Goal: Task Accomplishment & Management: Use online tool/utility

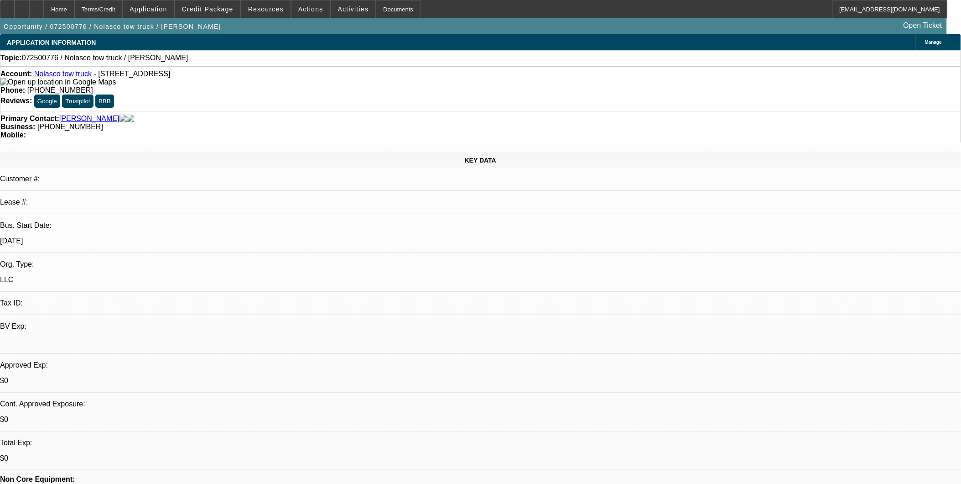
select select "0"
select select "2"
select select "0.1"
select select "1"
select select "2"
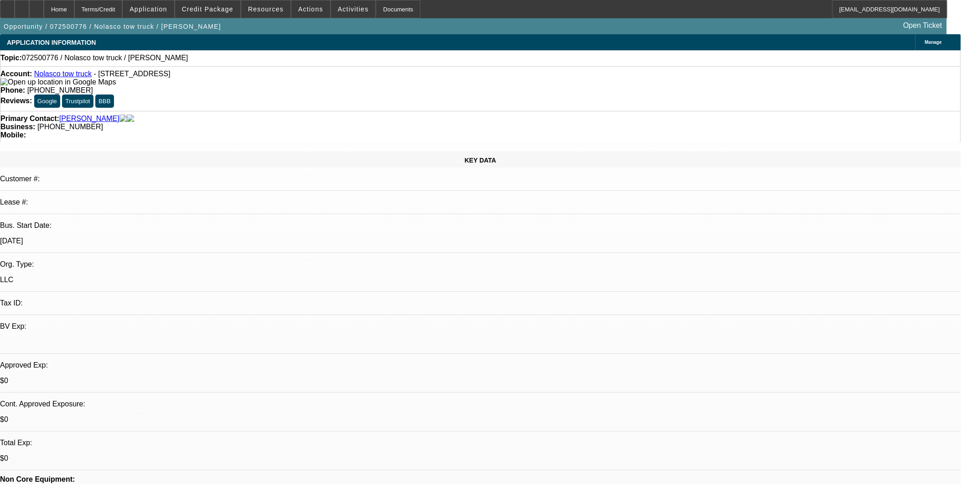
select select "4"
click at [65, 76] on link "Nolasco tow truck" at bounding box center [62, 74] width 57 height 8
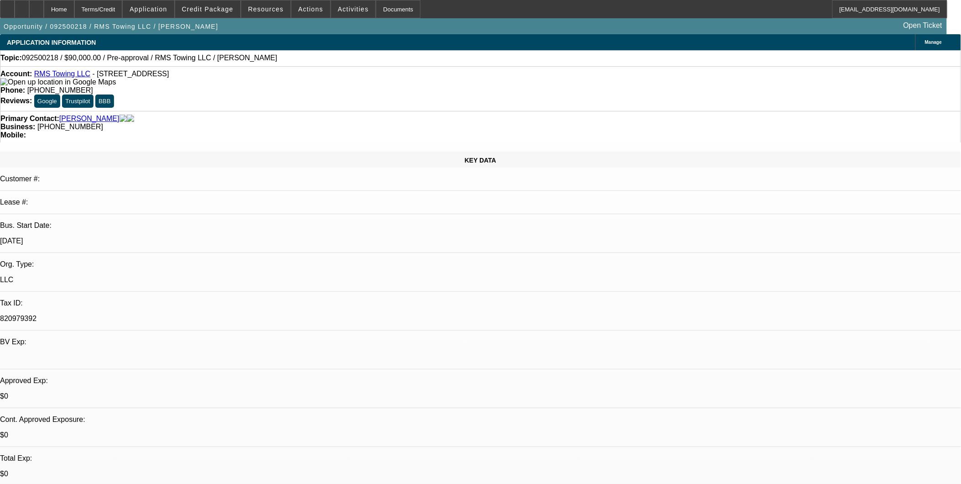
select select "0"
select select "2"
select select "0.1"
select select "4"
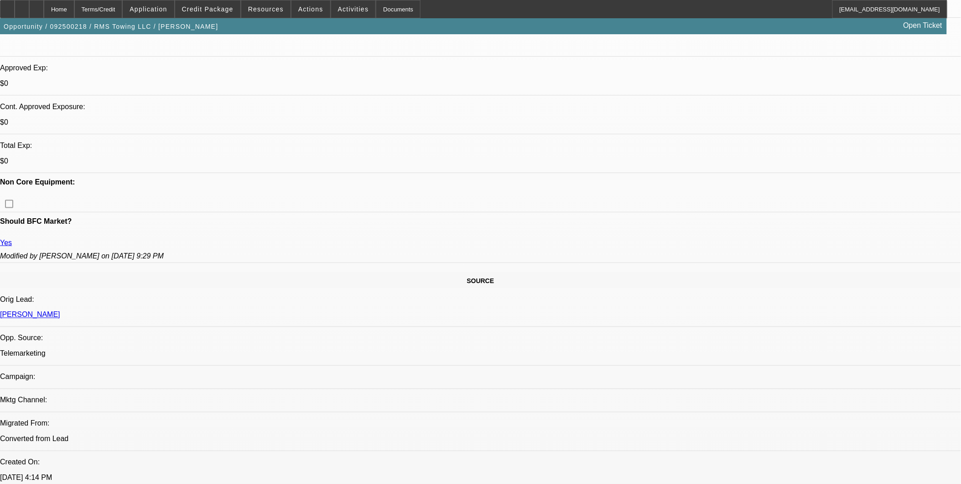
scroll to position [304, 0]
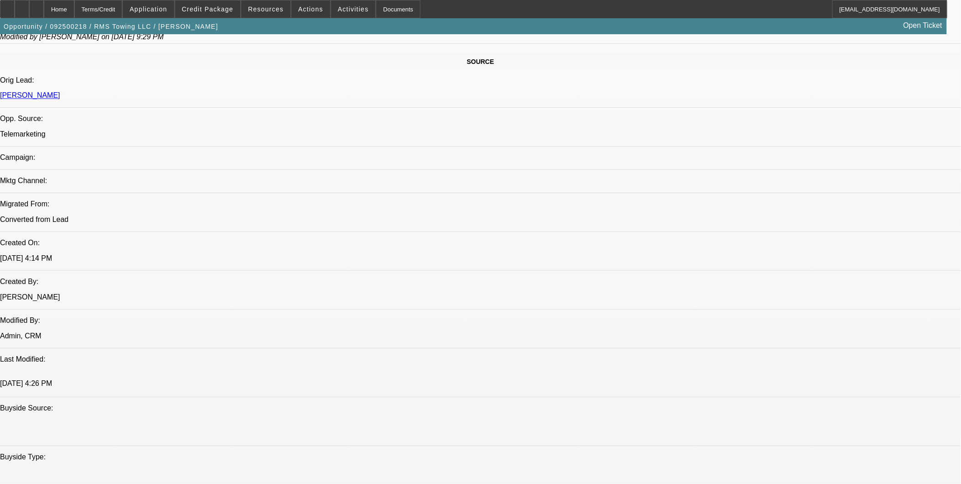
scroll to position [507, 0]
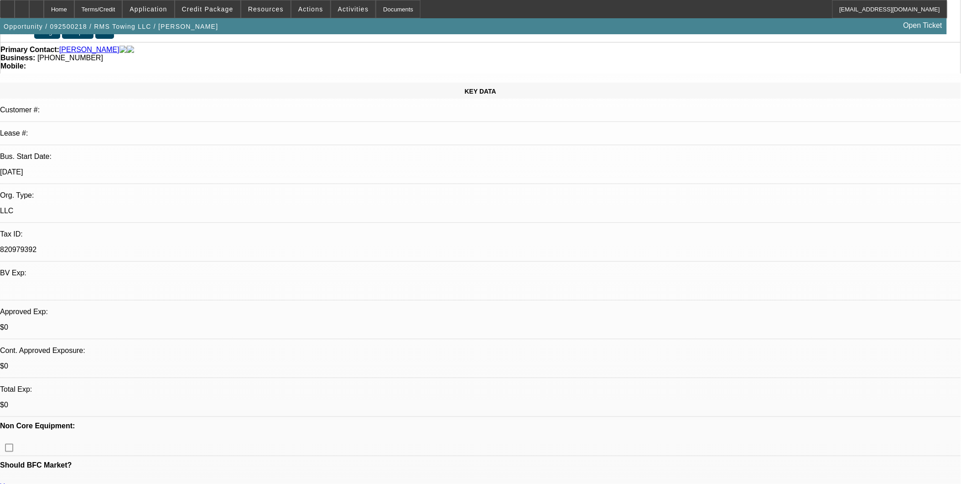
scroll to position [0, 0]
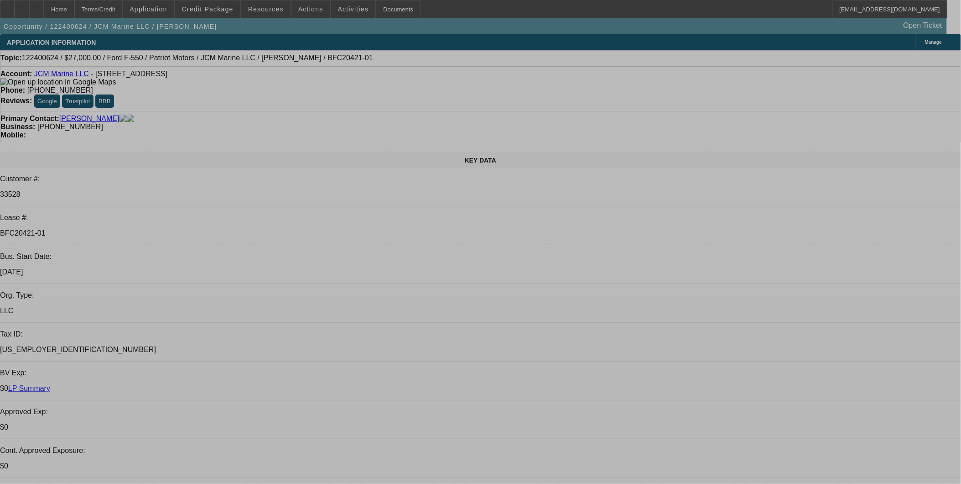
select select "0"
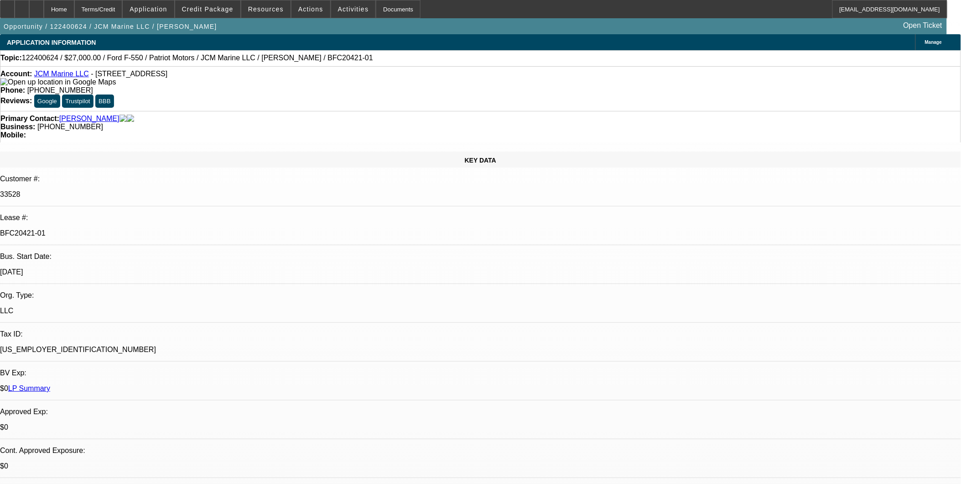
select select "0"
select select "0.1"
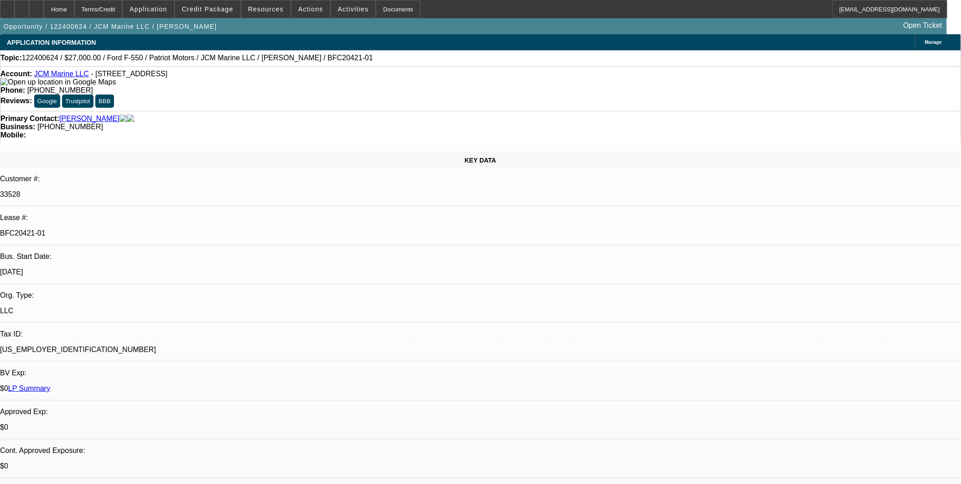
select select "0"
select select "0.1"
select select "0"
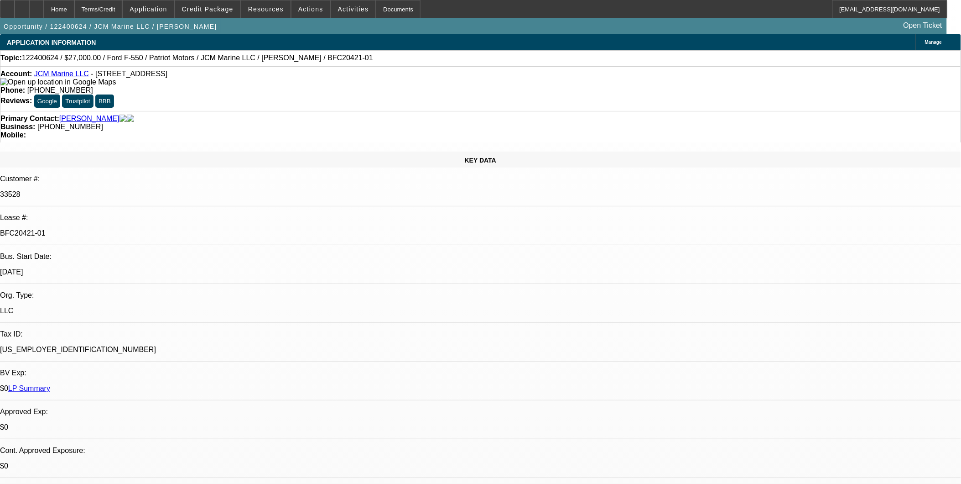
select select "0.1"
select select "1"
select select "3"
select select "6"
select select "1"
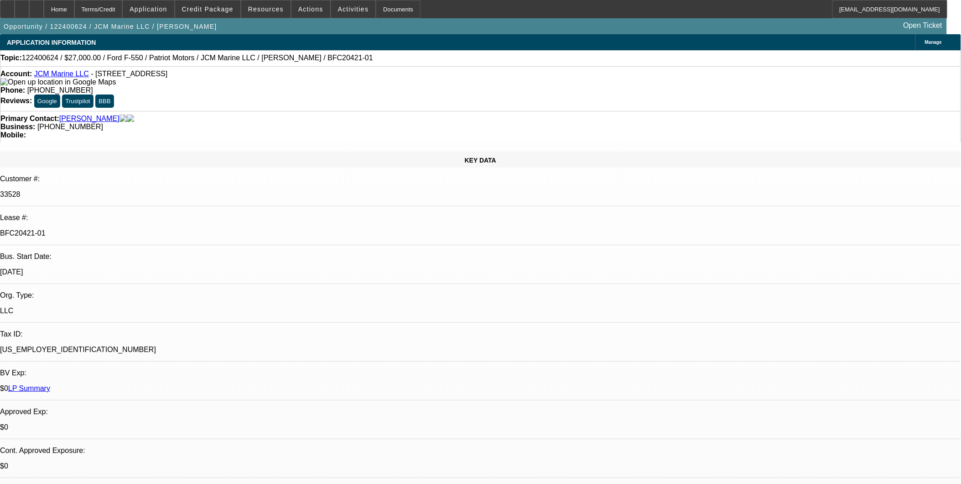
select select "1"
select select "4"
select select "1"
select select "4"
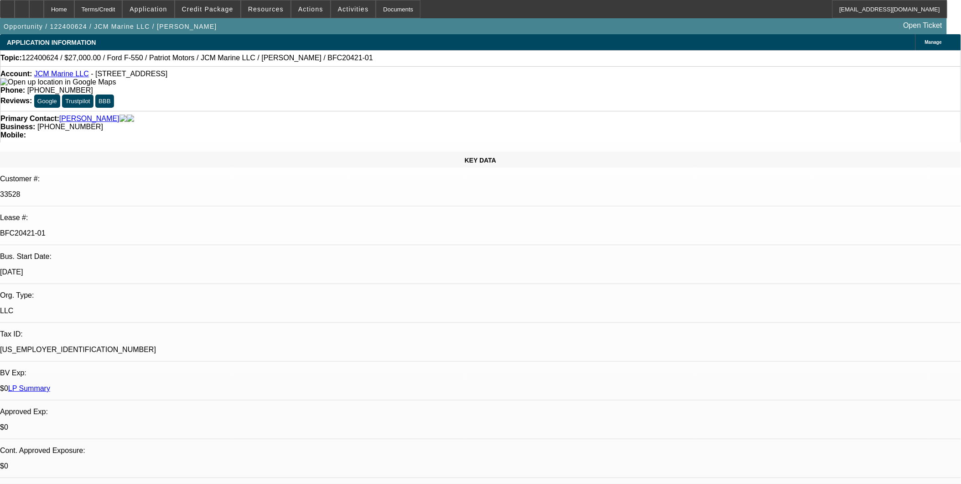
select select "1"
select select "3"
select select "4"
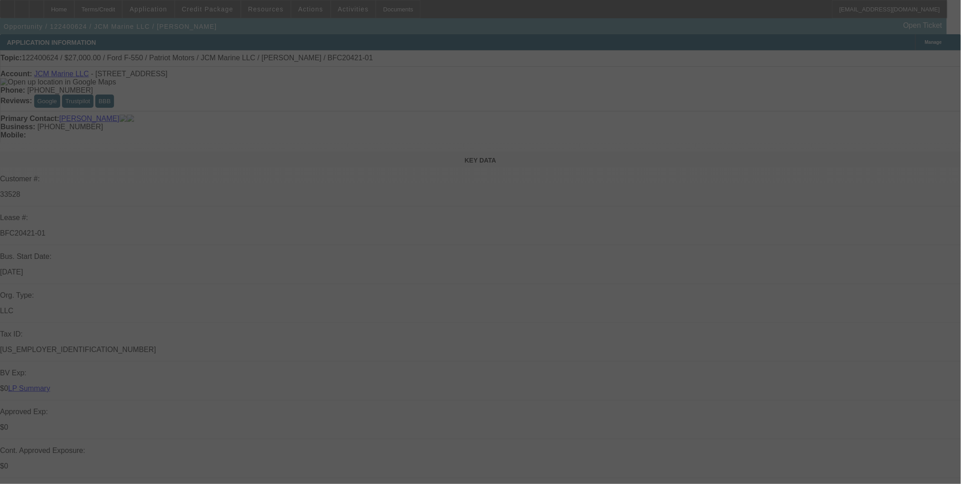
click at [774, 244] on div at bounding box center [480, 242] width 961 height 484
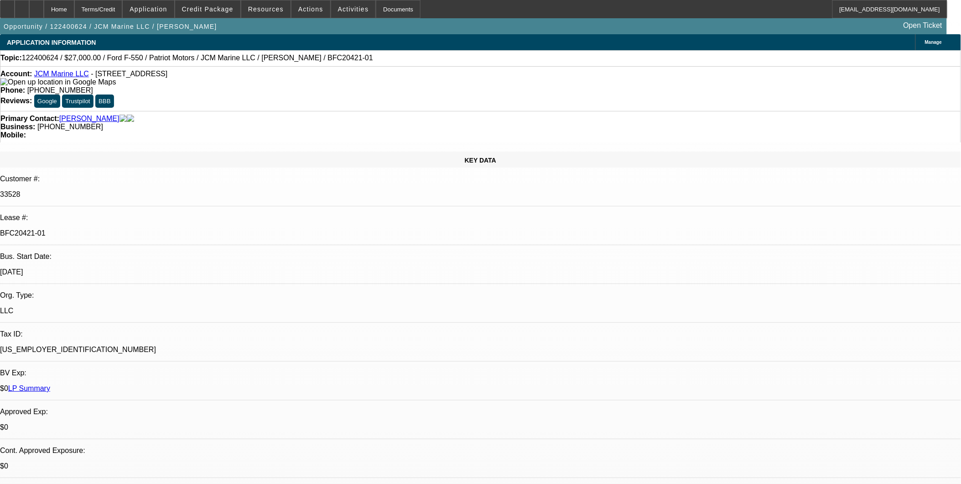
select select "0"
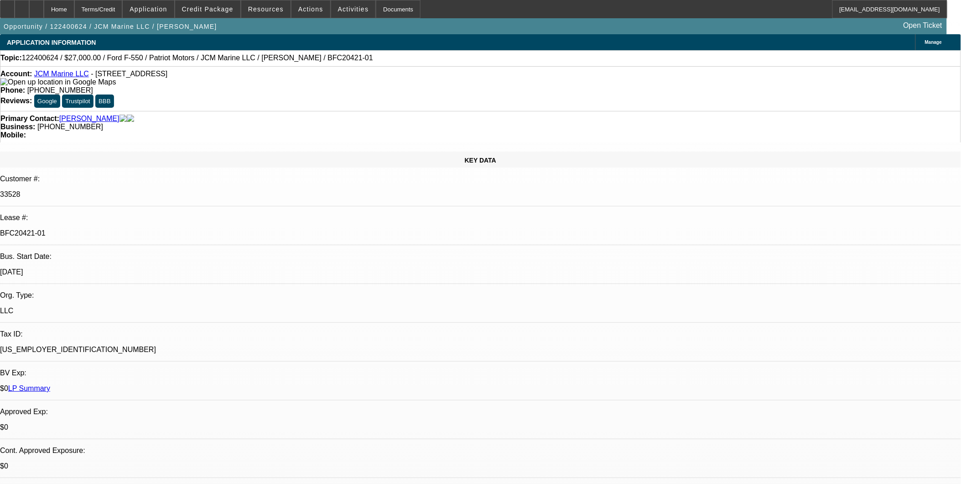
select select "0.1"
select select "0"
select select "0.1"
select select "0"
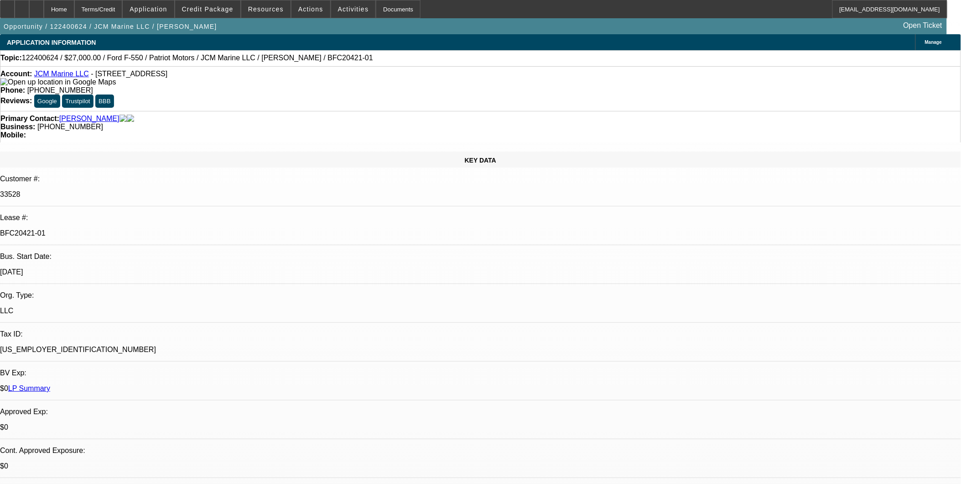
select select "0"
select select "0.1"
select select "1"
select select "3"
select select "6"
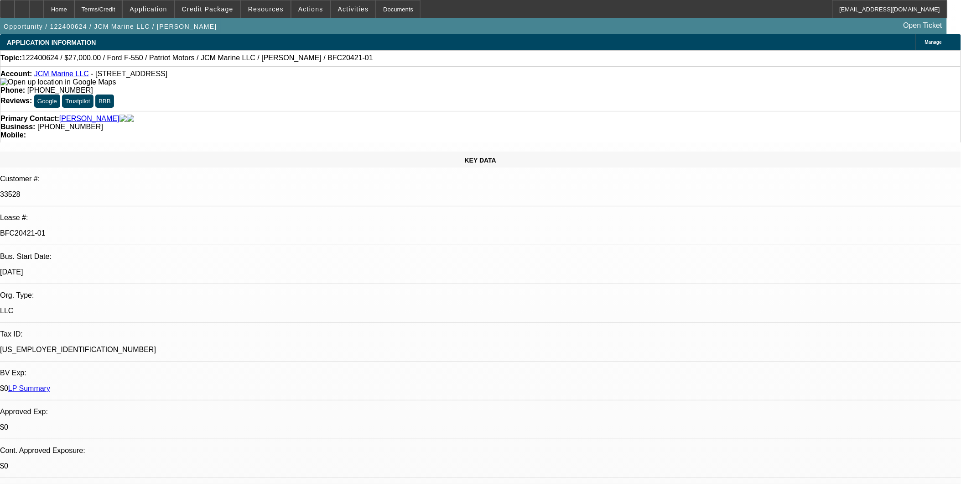
select select "1"
select select "4"
select select "1"
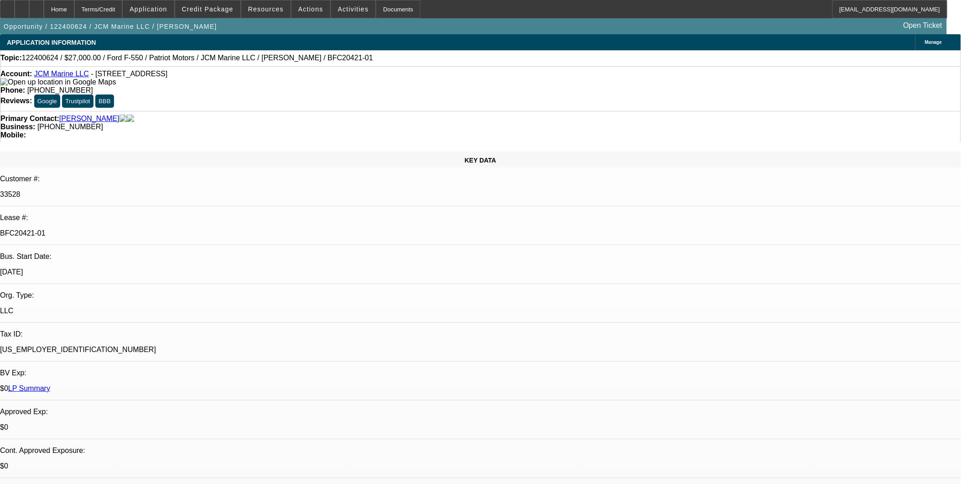
select select "4"
select select "1"
select select "3"
select select "4"
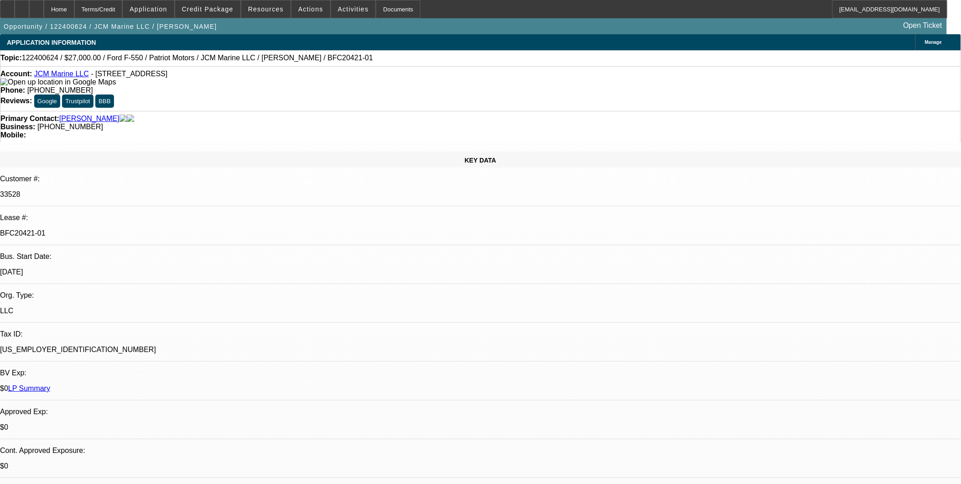
drag, startPoint x: 732, startPoint y: 371, endPoint x: 735, endPoint y: 365, distance: 6.7
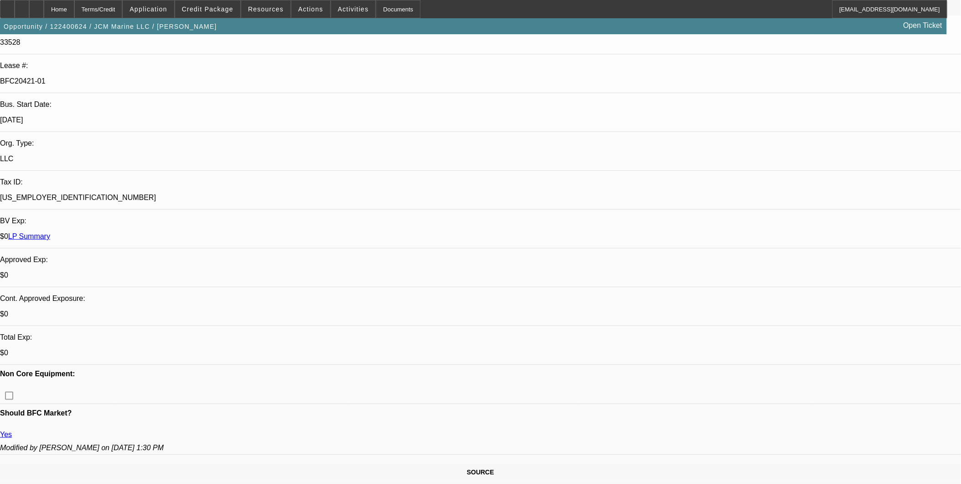
scroll to position [0, 0]
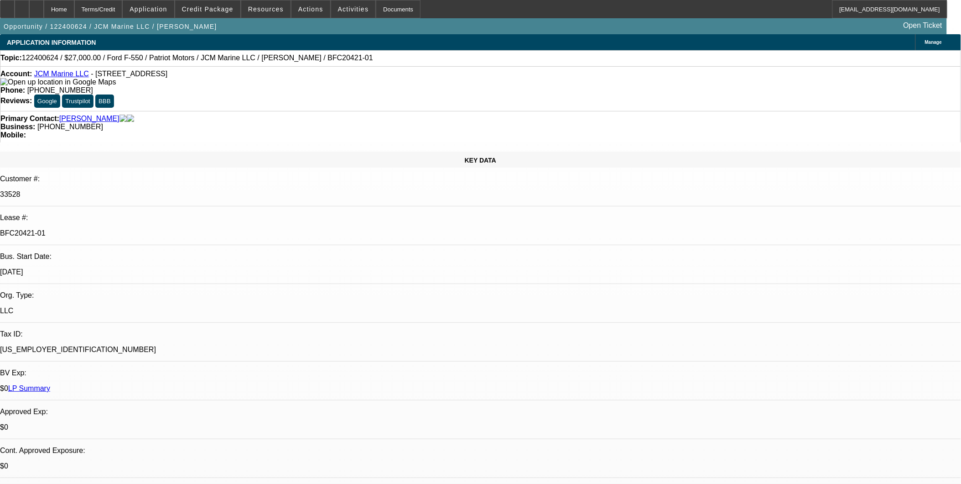
drag, startPoint x: 576, startPoint y: 197, endPoint x: 526, endPoint y: 195, distance: 50.2
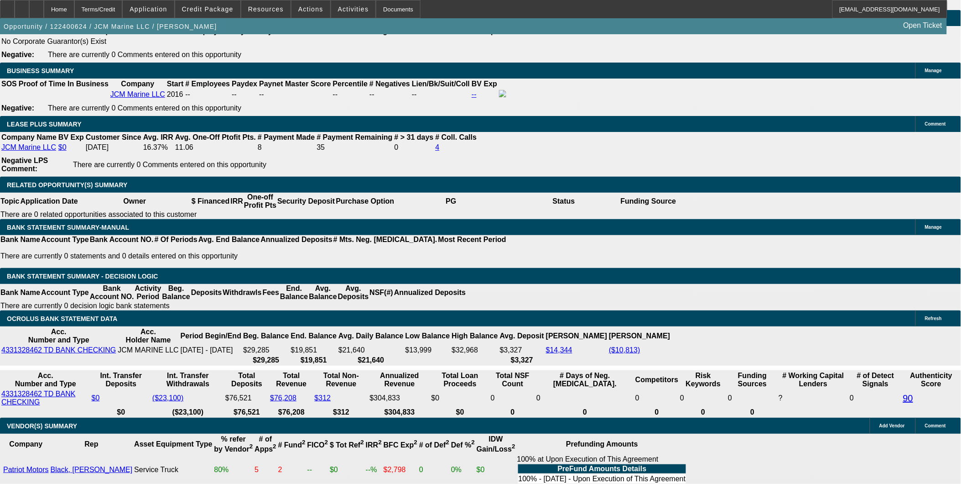
scroll to position [1521, 0]
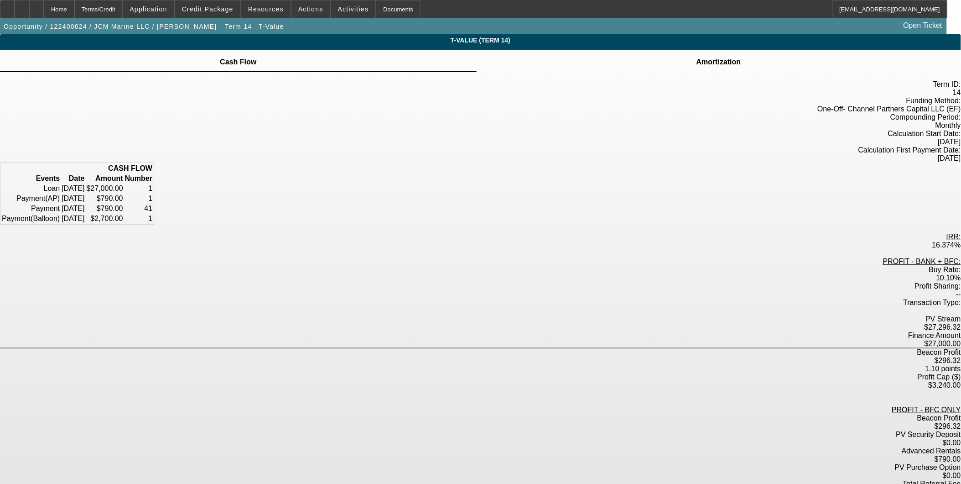
click at [696, 57] on td at bounding box center [719, 56] width 46 height 1
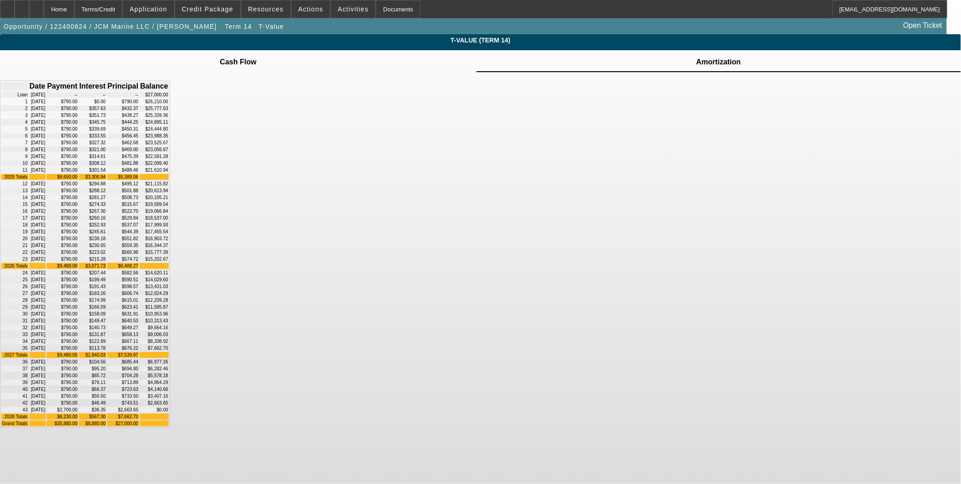
drag, startPoint x: 396, startPoint y: 207, endPoint x: 595, endPoint y: 209, distance: 199.8
click at [169, 159] on tr "9 10/01/2025 $790.00 $314.61 $475.39 $22,581.28" at bounding box center [84, 156] width 167 height 6
click at [46, 152] on td "09/01/2025" at bounding box center [37, 149] width 17 height 6
drag, startPoint x: 393, startPoint y: 194, endPoint x: 442, endPoint y: 198, distance: 49.0
click at [169, 152] on tr "8 09/01/2025 $790.00 $321.00 $469.00 $23,056.67" at bounding box center [84, 149] width 167 height 6
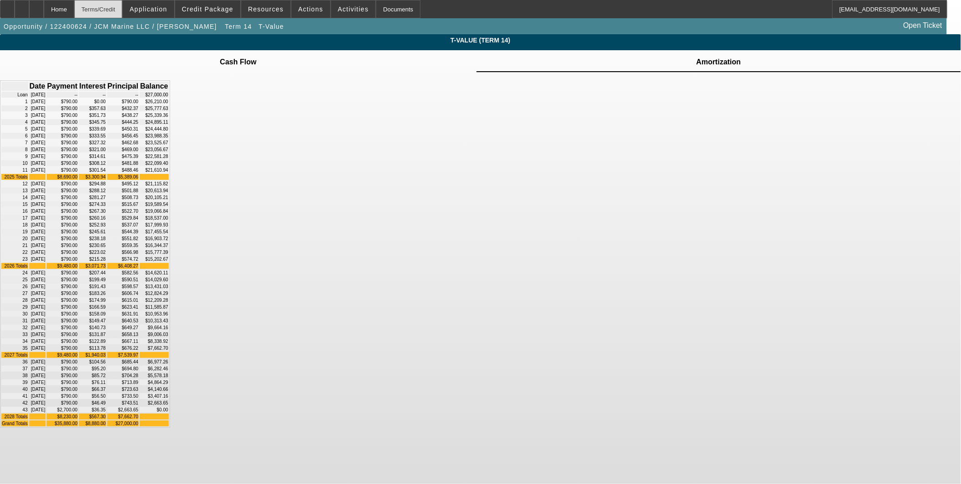
click at [123, 10] on div "Terms/Credit" at bounding box center [98, 9] width 48 height 18
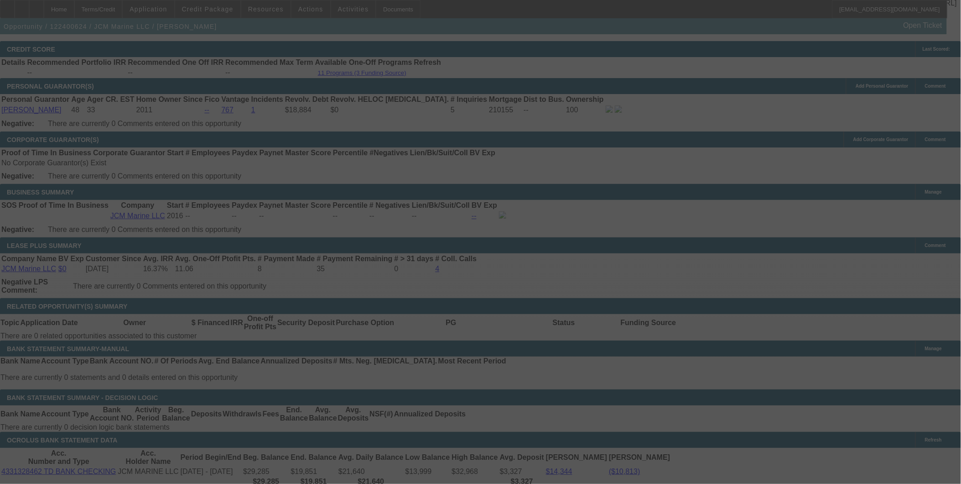
scroll to position [1414, 0]
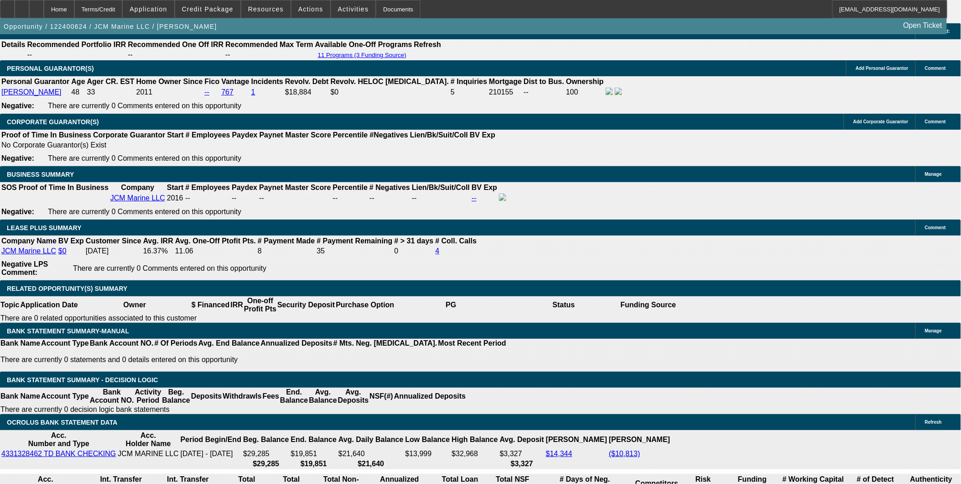
select select "0"
select select "3"
select select "0"
select select "6"
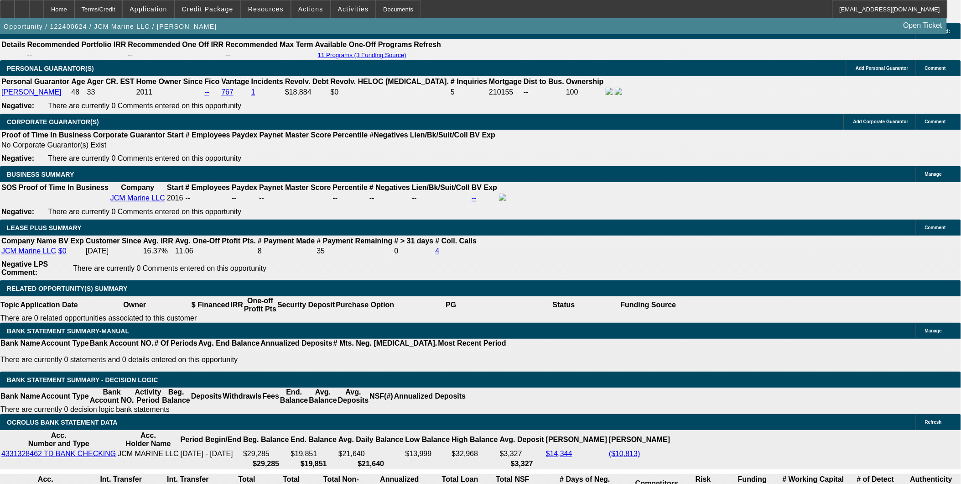
select select "0"
select select "0.1"
select select "4"
select select "0"
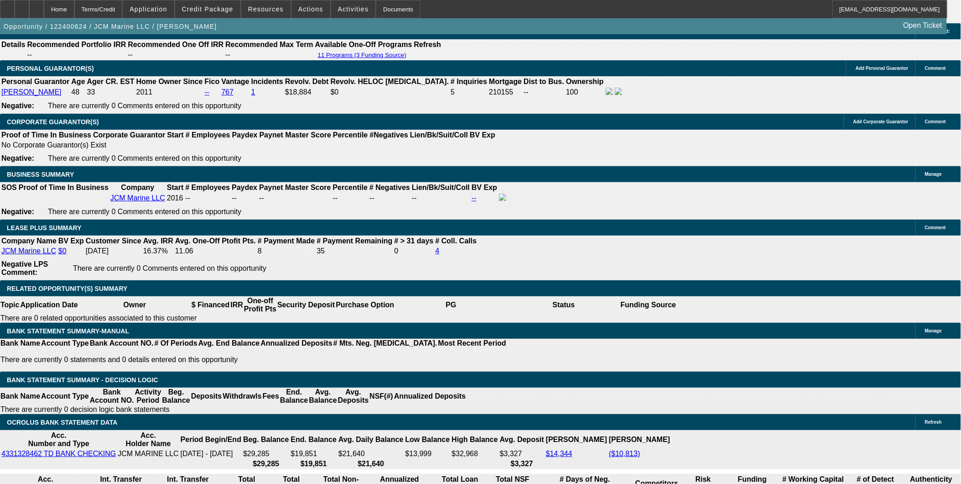
select select "0"
select select "0.1"
select select "4"
select select "0"
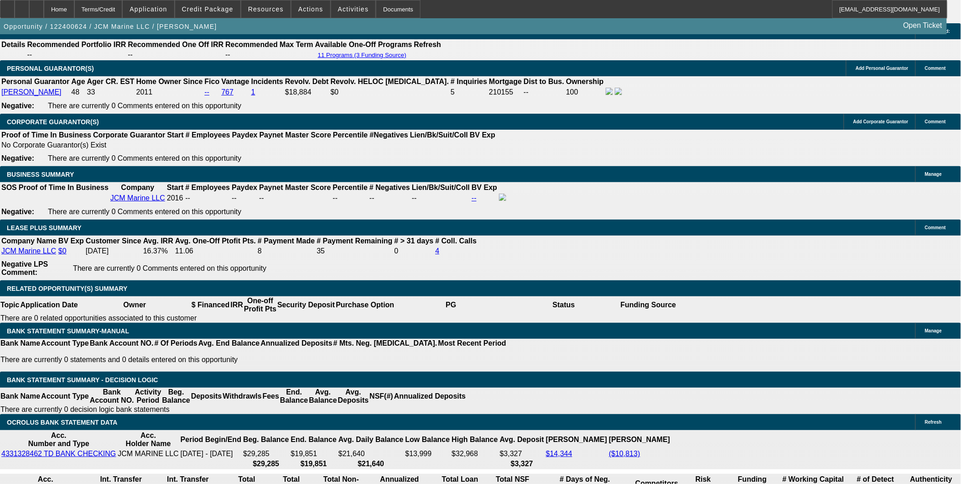
select select "3"
select select "0.1"
select select "4"
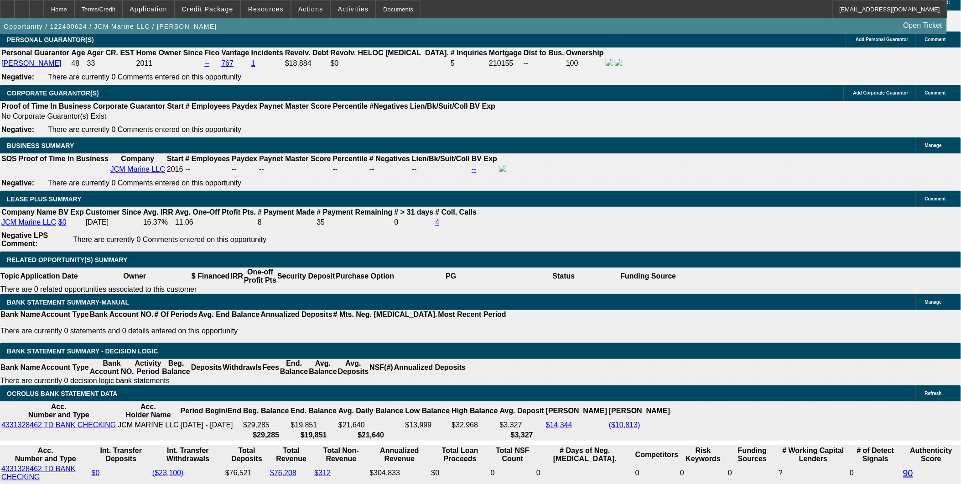
scroll to position [1465, 0]
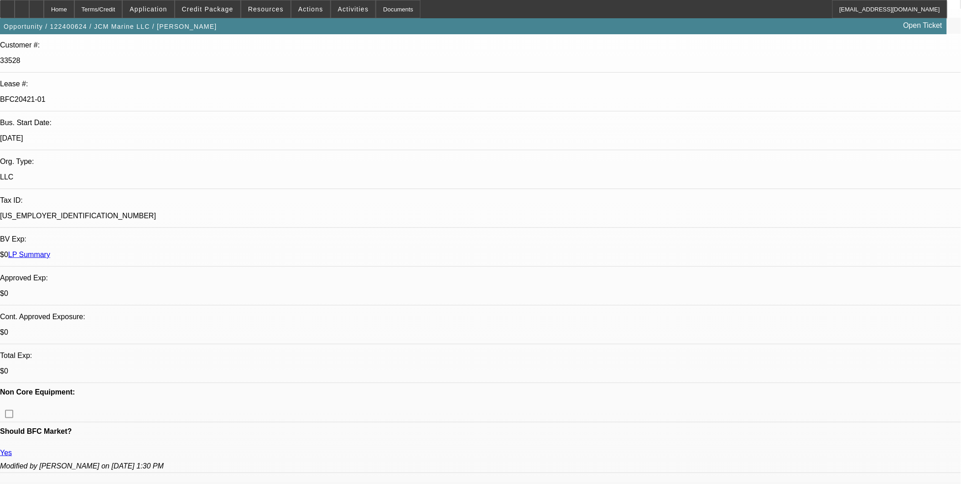
scroll to position [0, 0]
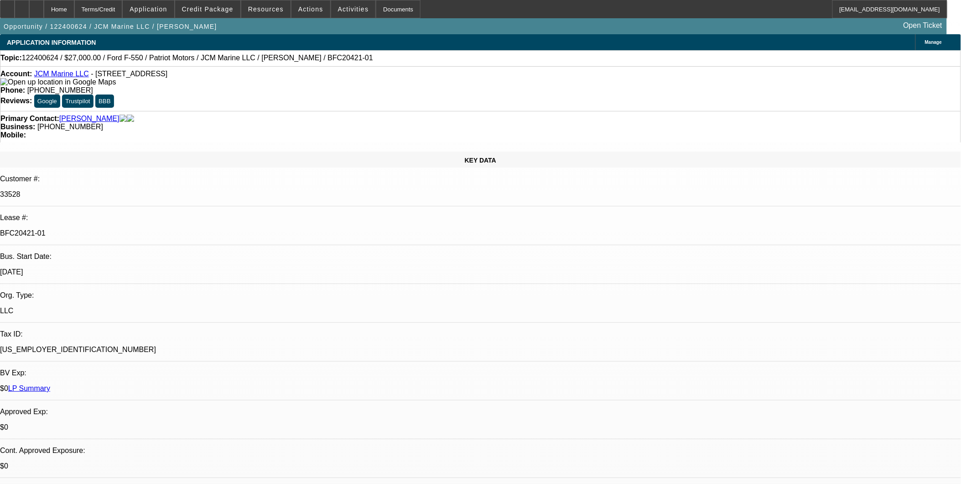
click at [54, 73] on link "JCM Marine LLC" at bounding box center [61, 74] width 55 height 8
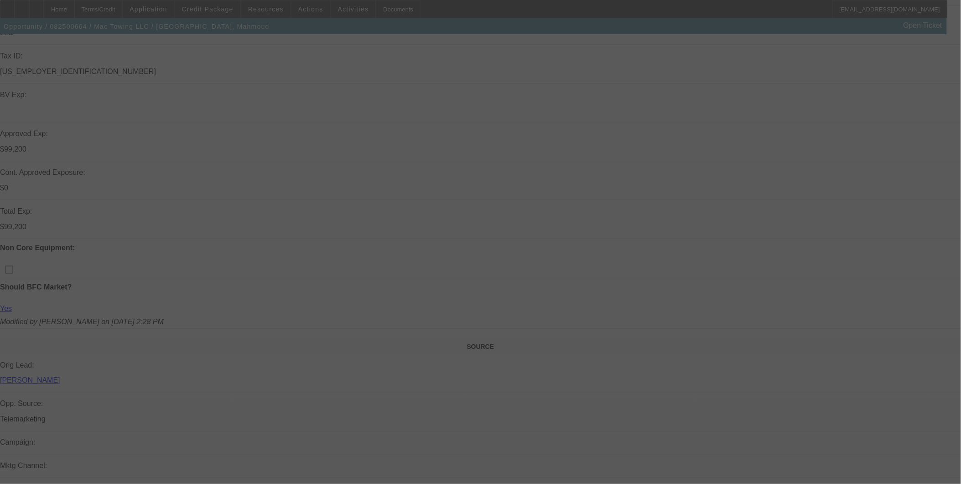
scroll to position [253, 0]
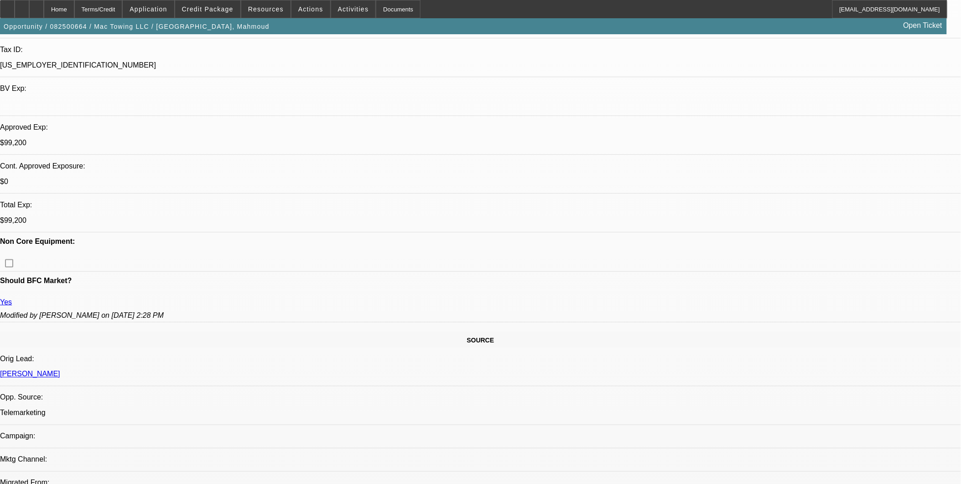
select select "0"
select select "2"
select select "0"
select select "0.2"
select select "2"
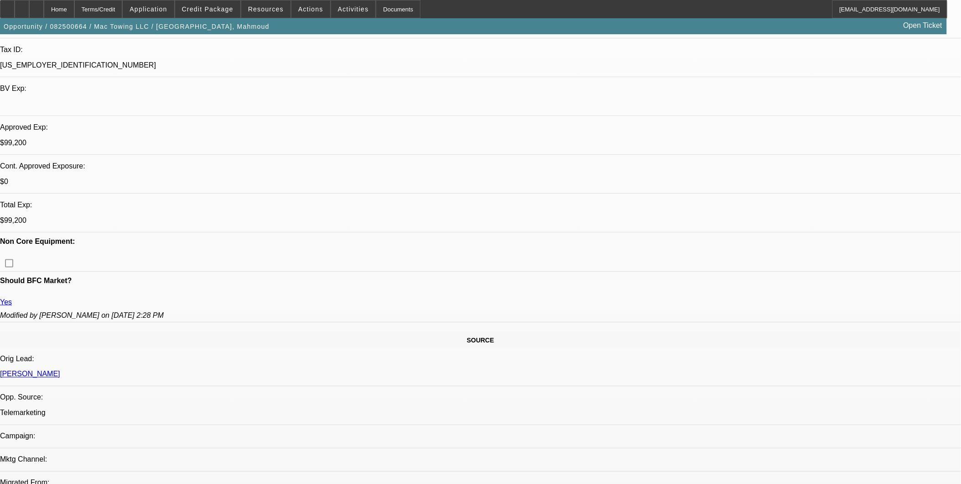
select select "0"
select select "0.2"
select select "2"
select select "0"
select select "0.2"
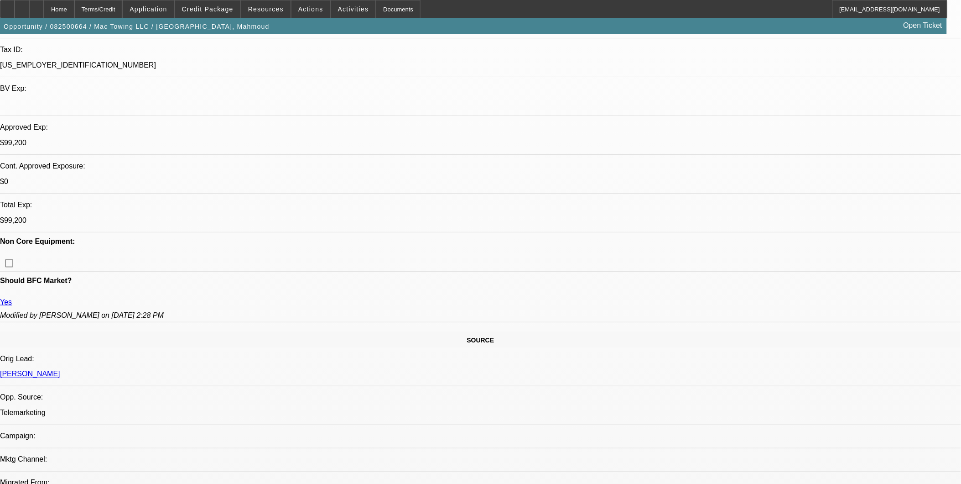
select select "2"
select select "0"
select select "1"
select select "2"
select select "6"
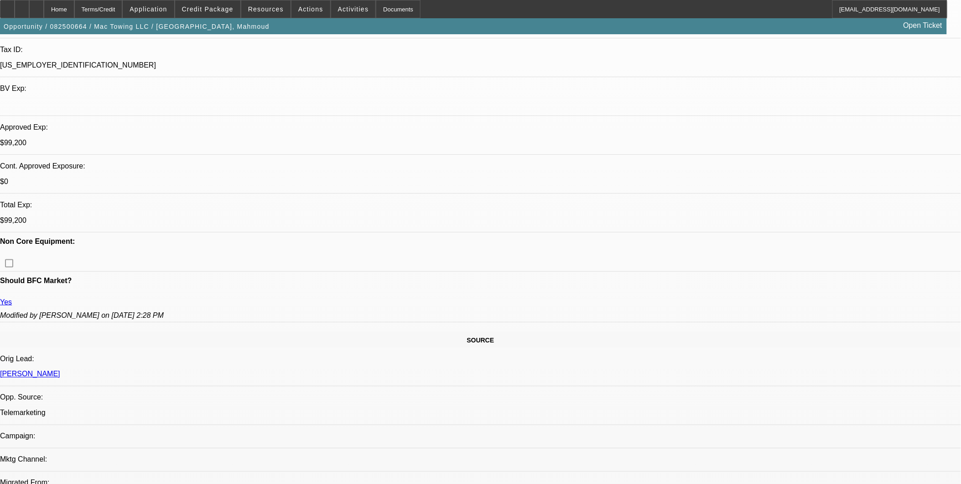
select select "1"
select select "2"
select select "6"
select select "1"
select select "2"
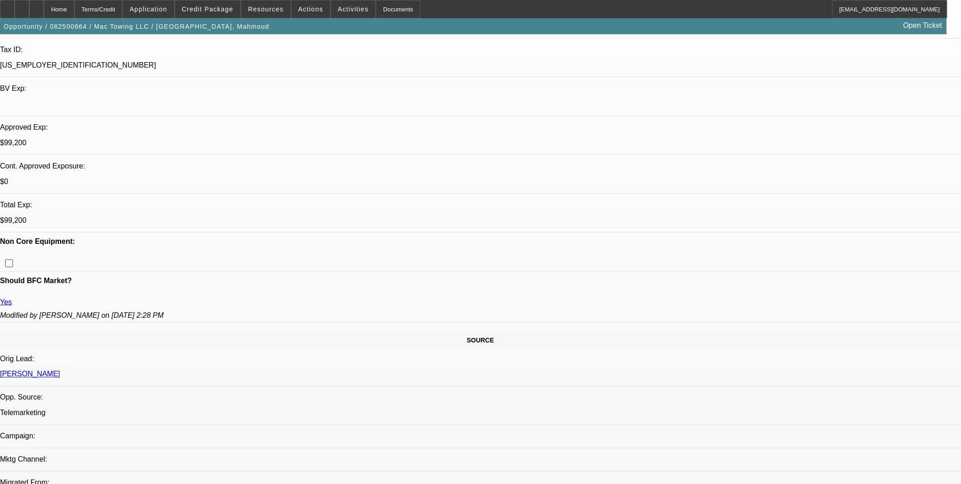
select select "6"
select select "1"
select select "2"
select select "6"
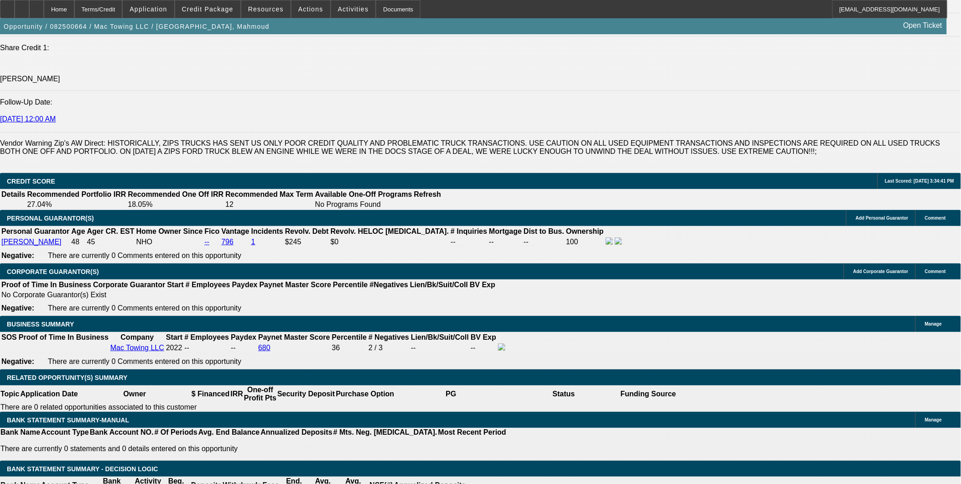
scroll to position [1267, 0]
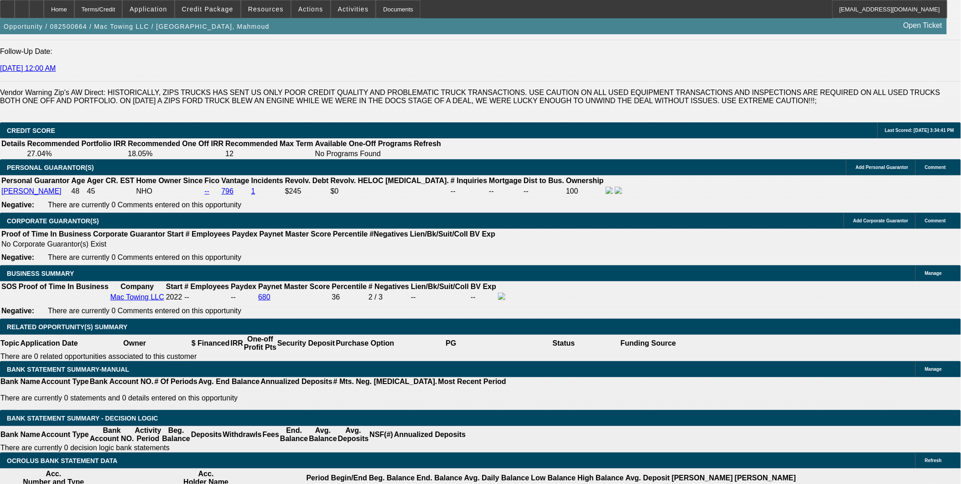
select select "0.2"
select select "2"
select select "0.1"
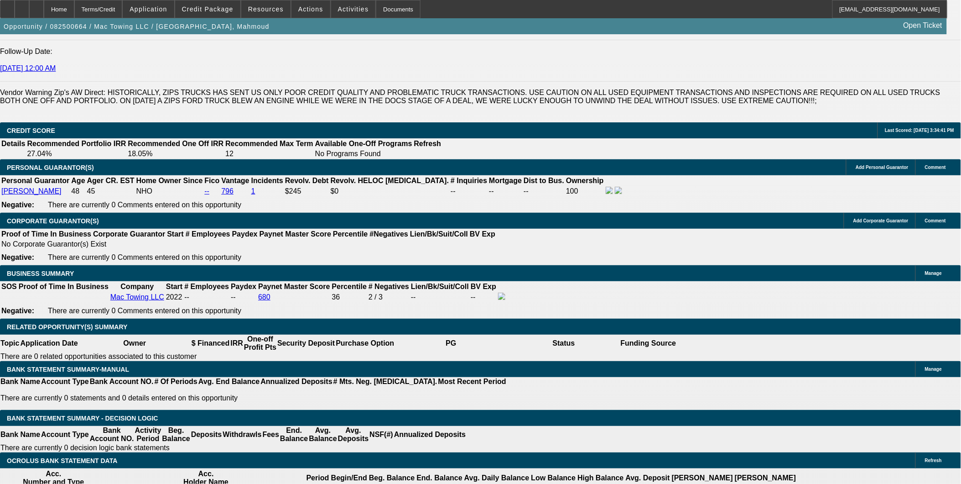
select select "4"
select select "0.2"
select select "2"
select select "0.1"
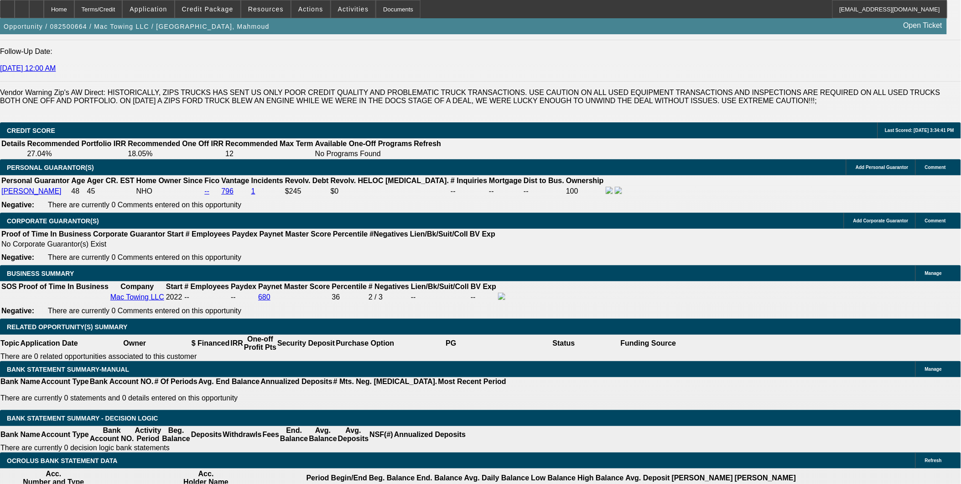
select select "4"
select select "0"
select select "2"
select select "0.1"
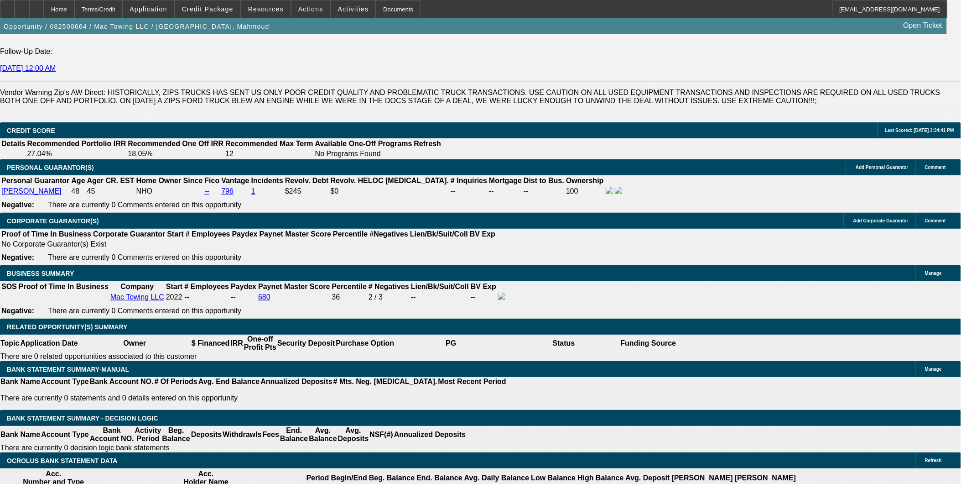
select select "4"
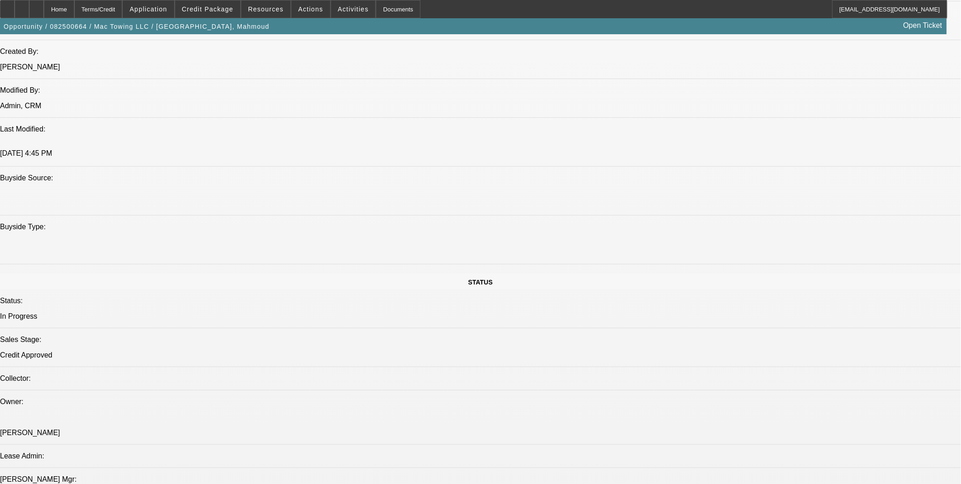
select select "0"
select select "2"
select select "0"
select select "6"
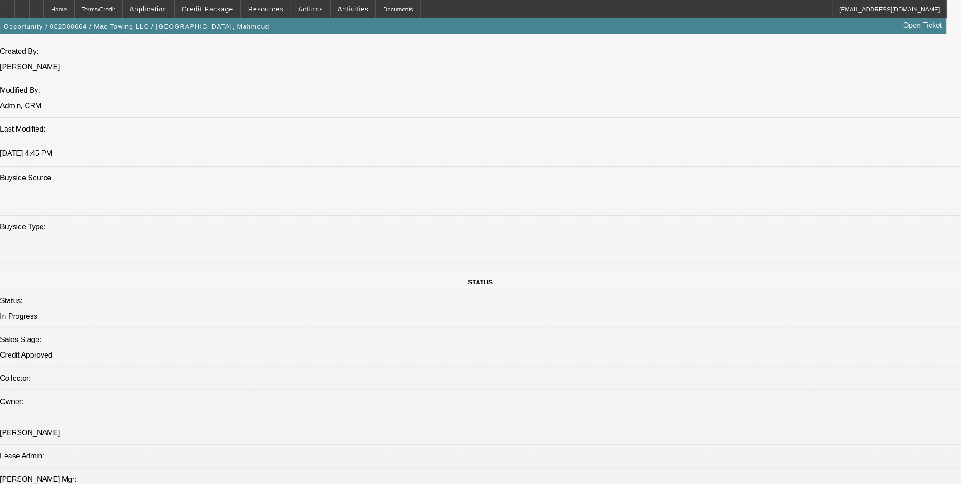
select select "0.2"
select select "2"
select select "0"
select select "6"
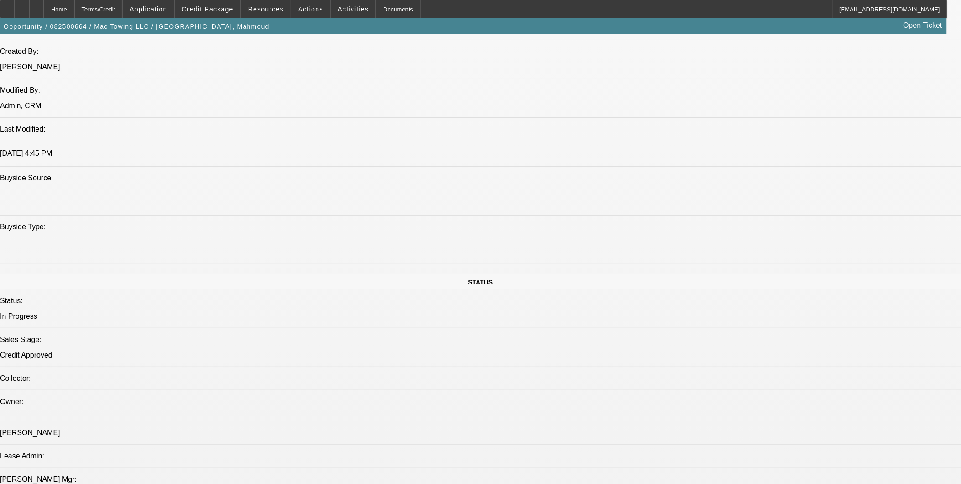
select select "0.2"
select select "2"
select select "0"
select select "6"
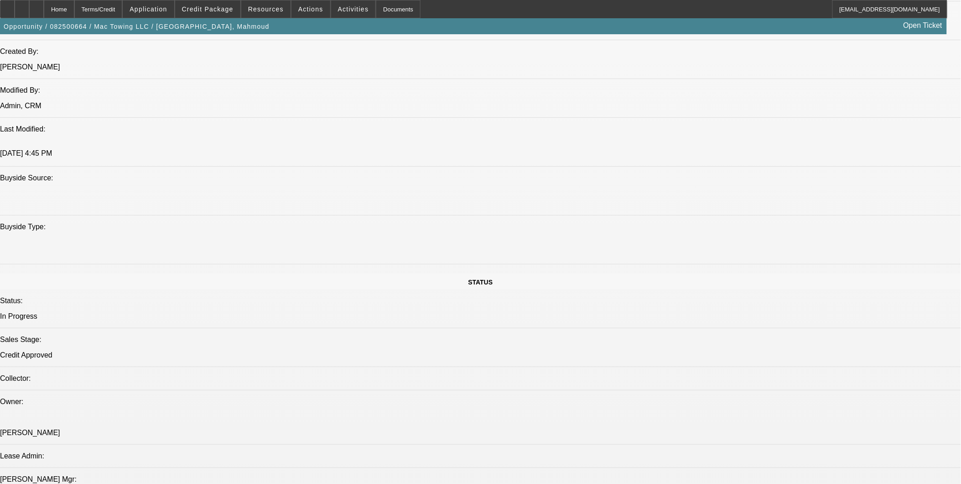
select select "0.2"
select select "2"
select select "0"
select select "6"
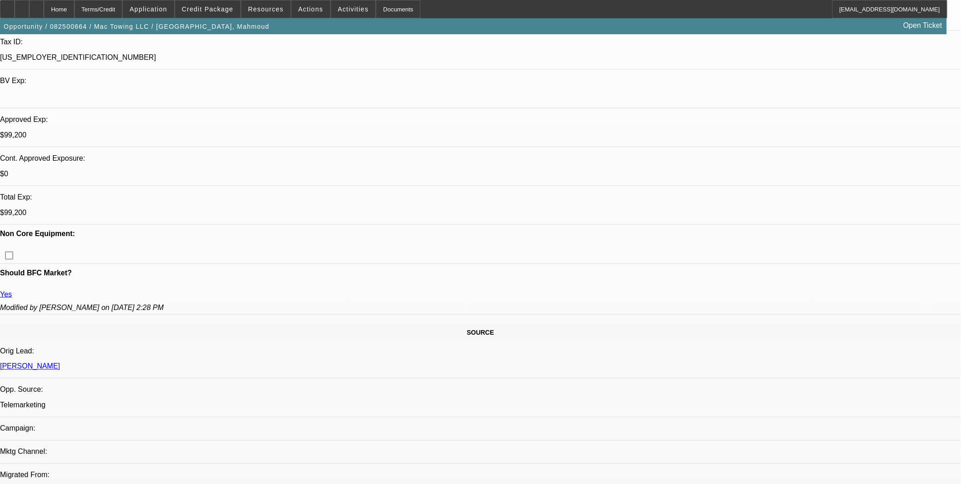
scroll to position [253, 0]
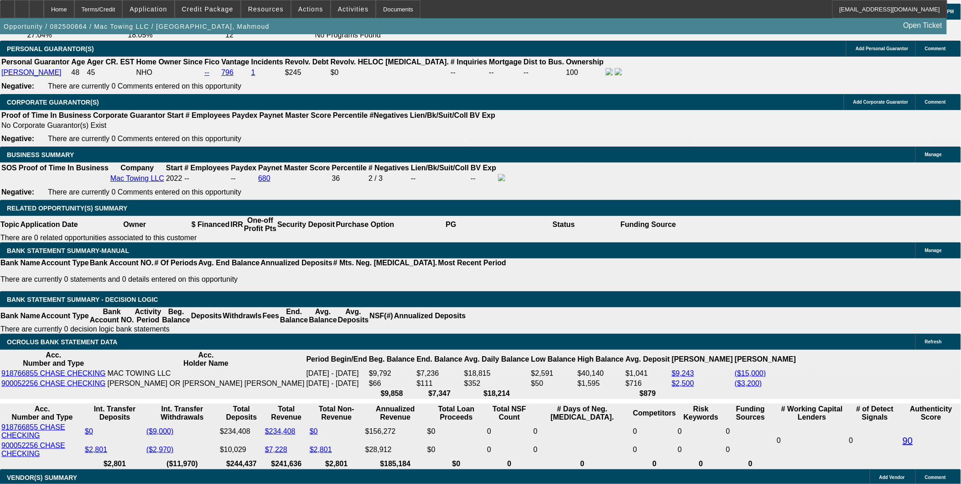
scroll to position [1369, 0]
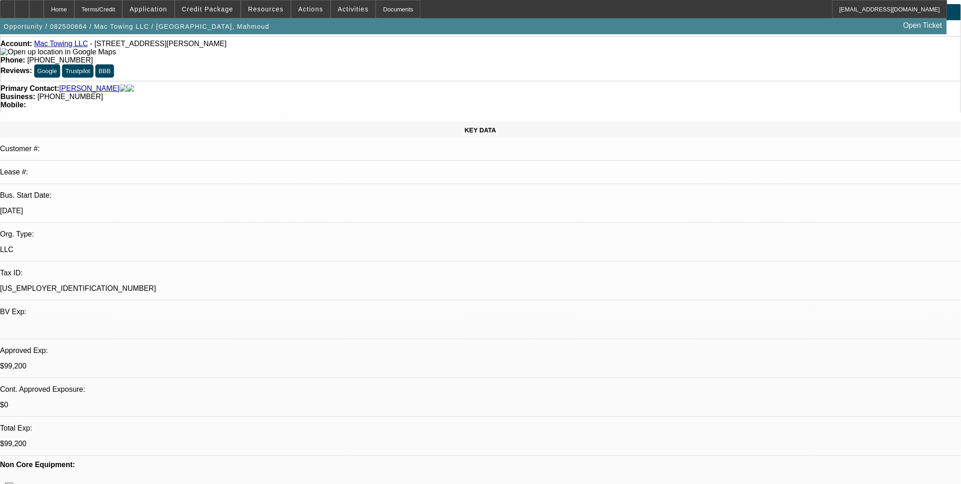
scroll to position [0, 0]
